Goal: Task Accomplishment & Management: Manage account settings

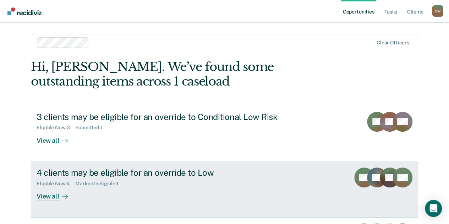
click at [114, 181] on div "Marked Ineligible : 1" at bounding box center [99, 184] width 49 height 6
